Goal: Navigation & Orientation: Find specific page/section

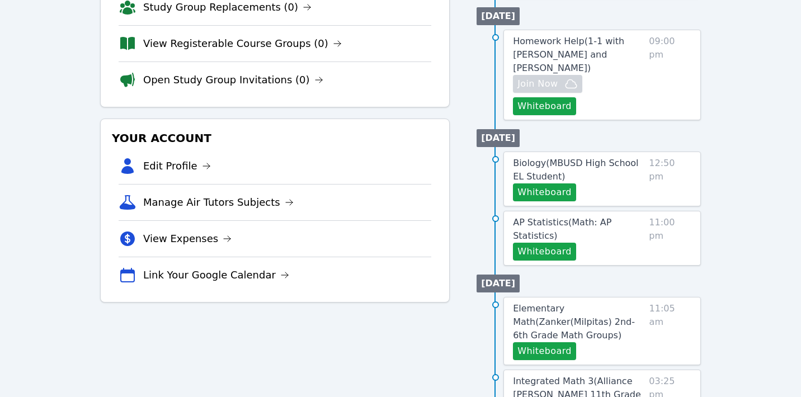
scroll to position [292, 0]
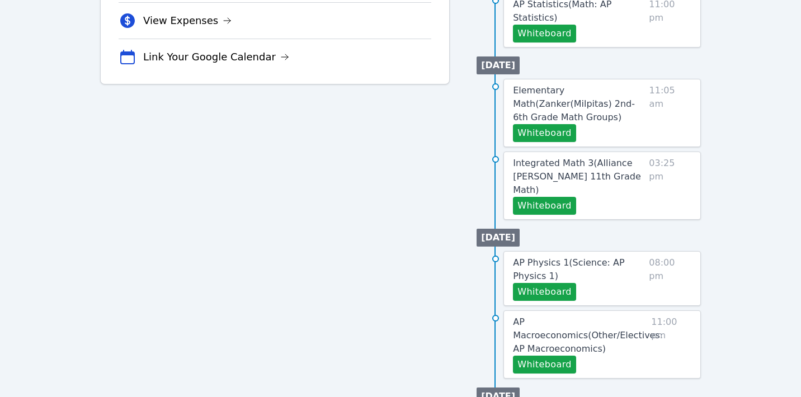
scroll to position [442, 0]
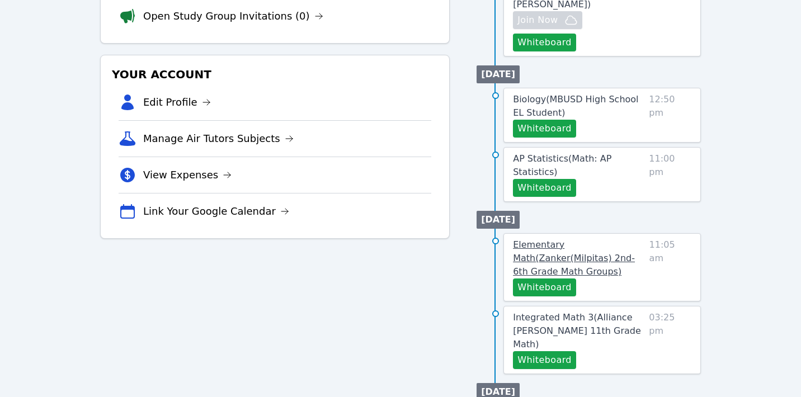
scroll to position [417, 0]
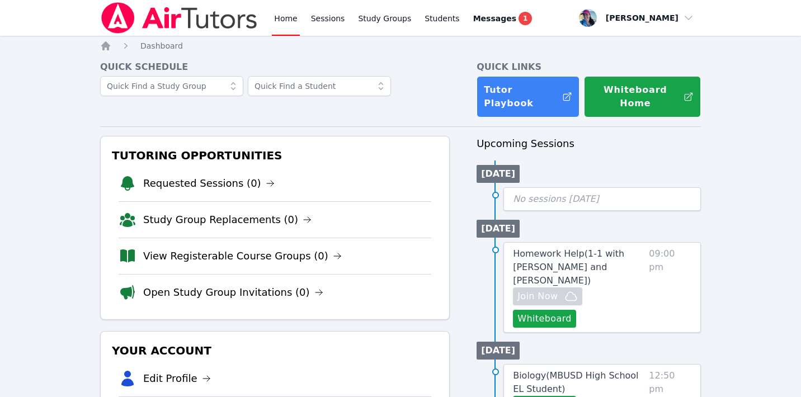
click at [272, 20] on link "Home" at bounding box center [285, 18] width 27 height 36
